Goal: Task Accomplishment & Management: Manage account settings

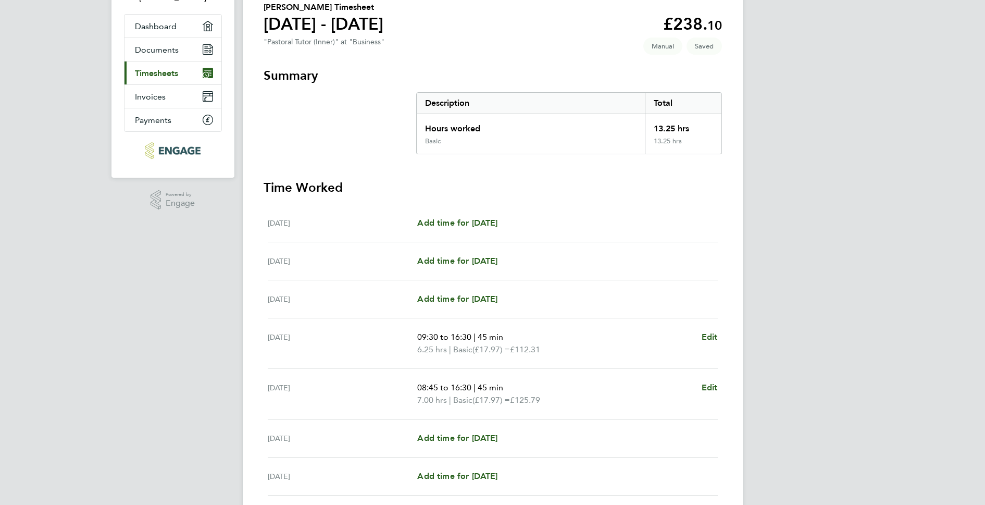
scroll to position [43, 0]
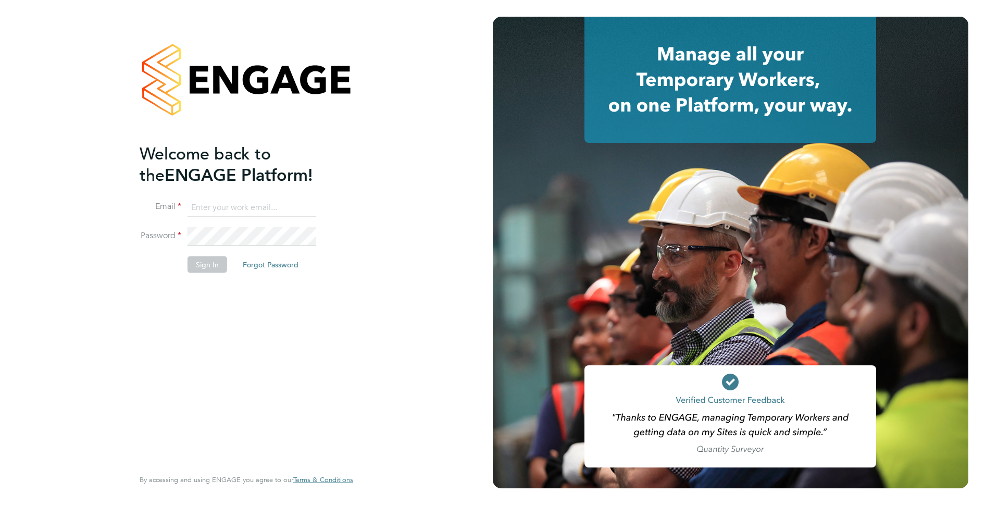
type input "[EMAIL_ADDRESS][PERSON_NAME][DOMAIN_NAME]"
click at [215, 266] on button "Sign In" at bounding box center [208, 264] width 40 height 17
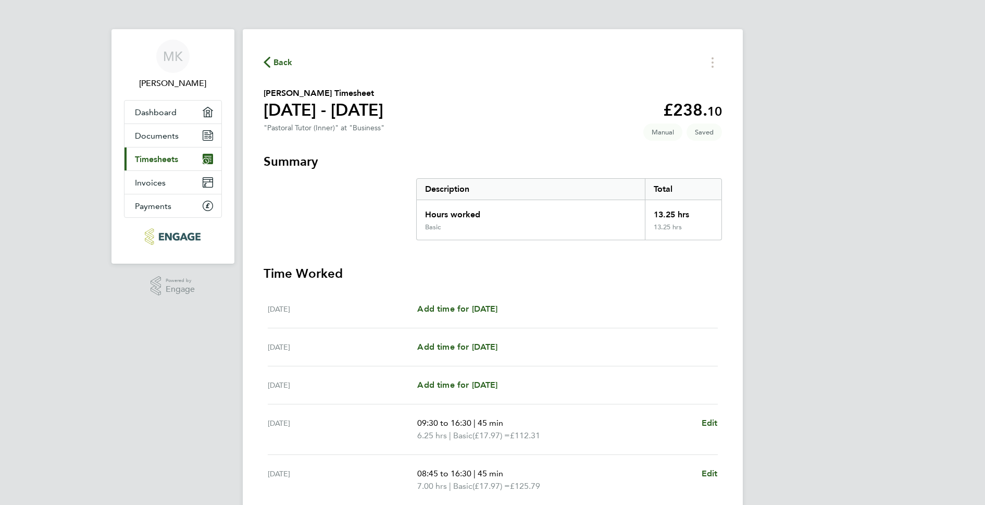
click at [153, 159] on span "Timesheets" at bounding box center [156, 159] width 43 height 10
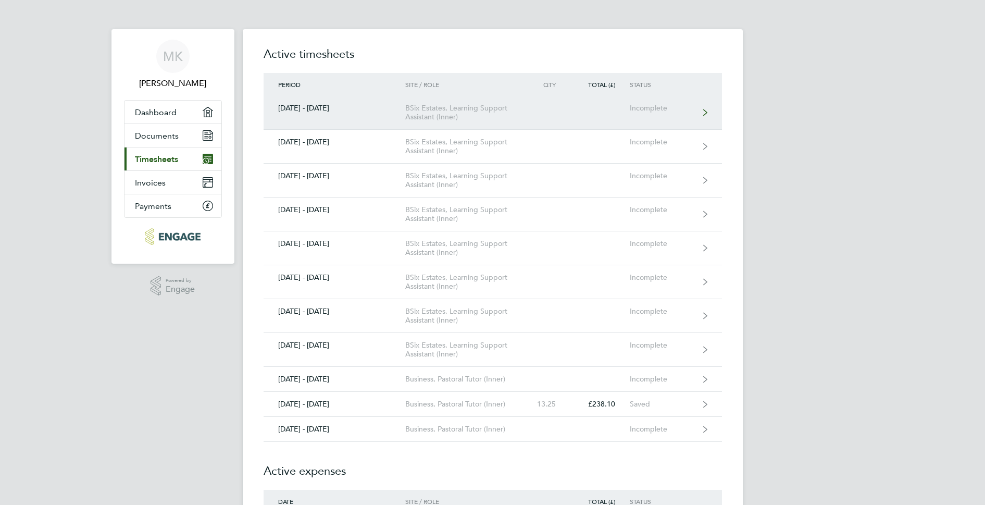
click at [480, 118] on div "BSix Estates, Learning Support Assistant (Inner)" at bounding box center [464, 113] width 119 height 18
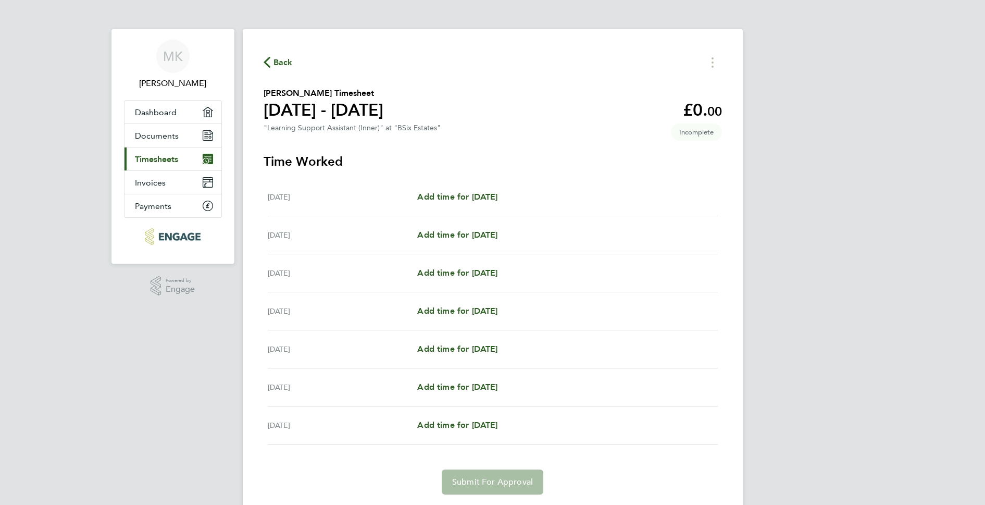
click at [264, 60] on icon "button" at bounding box center [267, 62] width 7 height 11
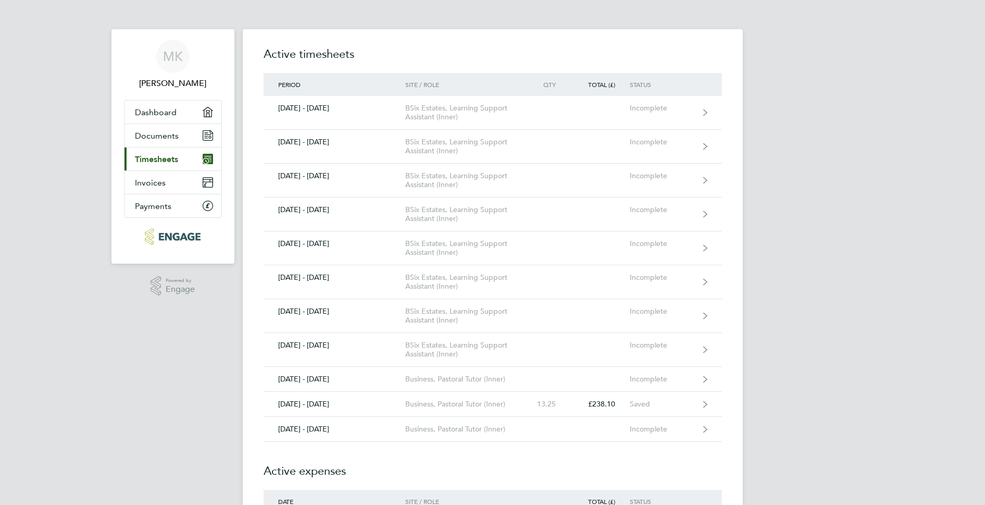
click at [164, 164] on span "Timesheets" at bounding box center [156, 159] width 43 height 10
